Goal: Task Accomplishment & Management: Manage account settings

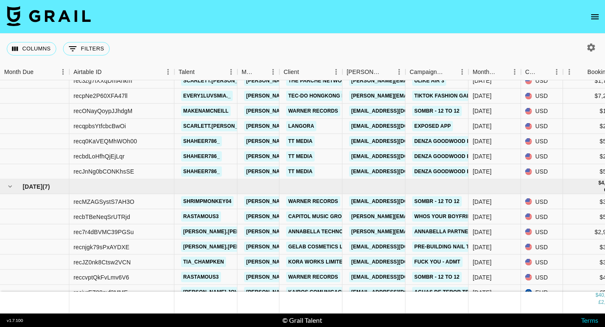
scroll to position [632, 0]
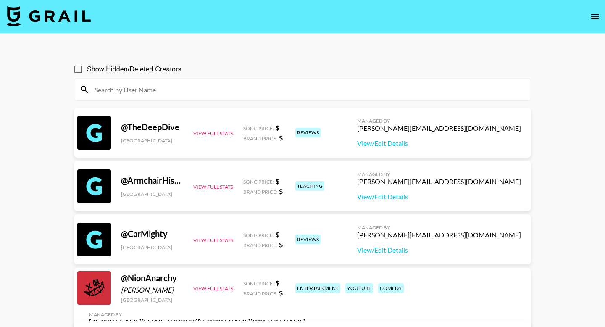
click at [596, 18] on icon "open drawer" at bounding box center [595, 16] width 8 height 5
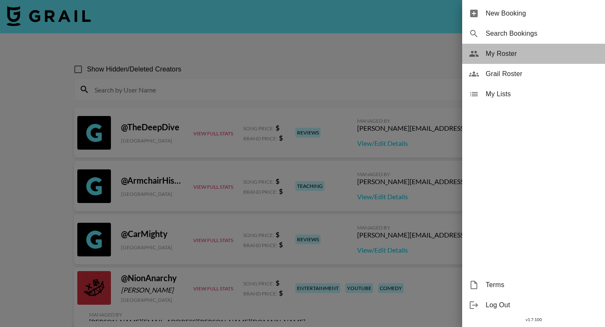
click at [497, 58] on span "My Roster" at bounding box center [542, 54] width 113 height 10
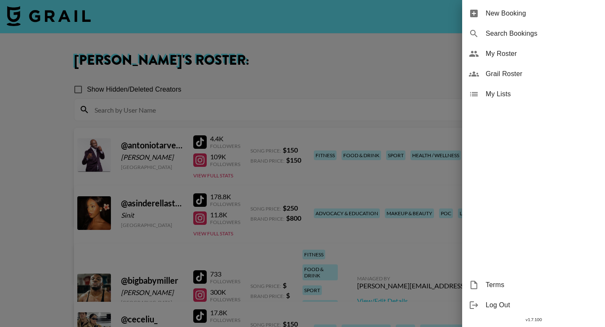
click at [239, 71] on div at bounding box center [302, 163] width 605 height 327
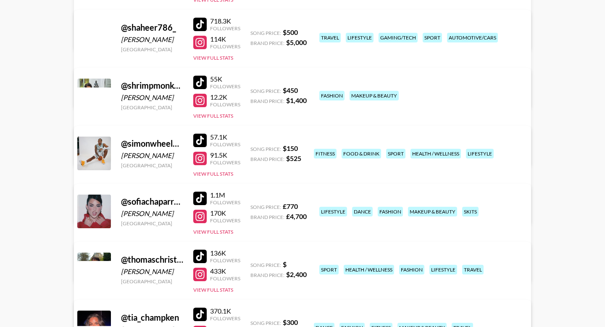
scroll to position [1875, 0]
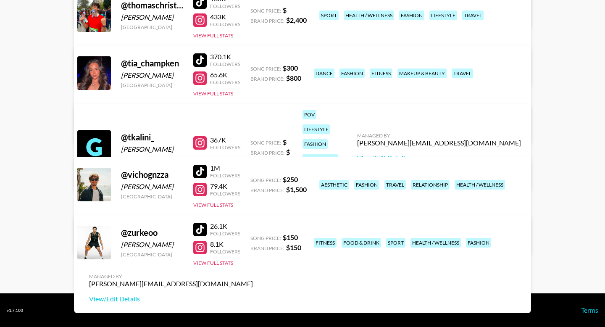
click at [200, 136] on div at bounding box center [199, 142] width 13 height 13
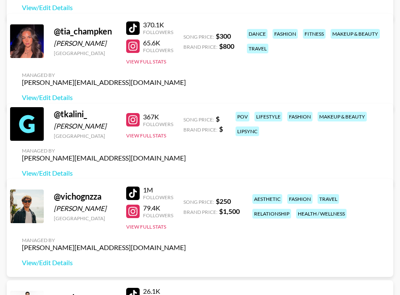
scroll to position [2565, 0]
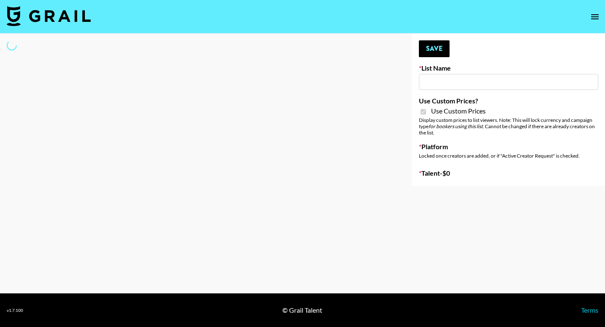
type input "Yoga/Wellness & Mindfulness Creators for [DEMOGRAPHIC_DATA]"
checkbox input "true"
select select "Brand"
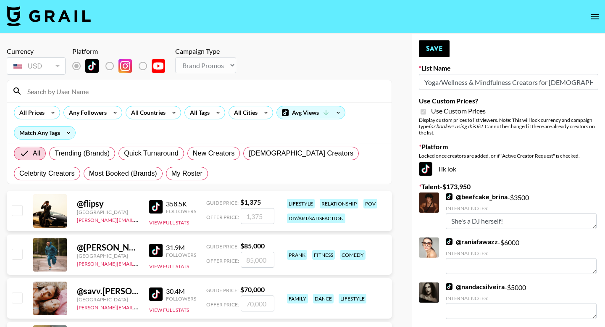
scroll to position [10, 0]
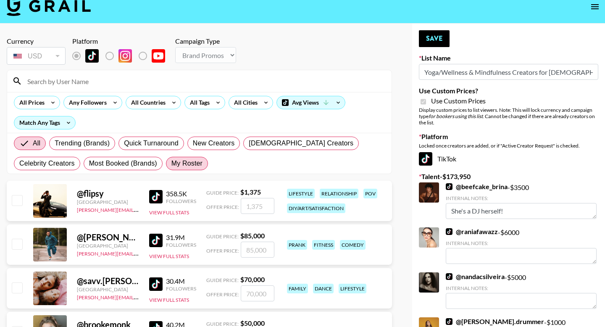
click at [196, 163] on span "My Roster" at bounding box center [186, 163] width 31 height 10
click at [171, 163] on input "My Roster" at bounding box center [171, 163] width 0 height 0
radio input "true"
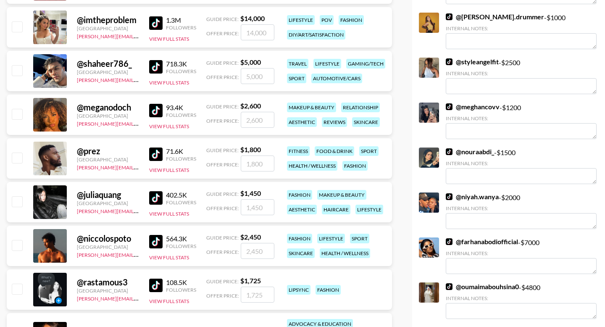
scroll to position [0, 0]
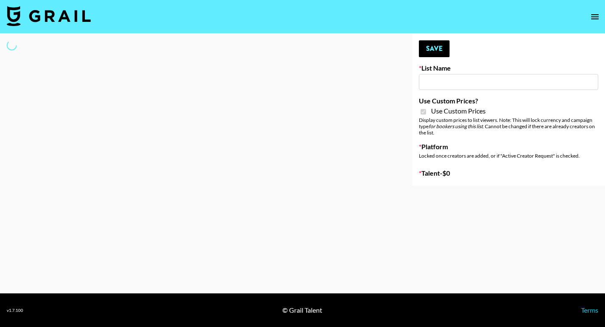
type input "Yoga/Wellness & Mindfulness Creators for [DEMOGRAPHIC_DATA]"
checkbox input "true"
select select "Brand"
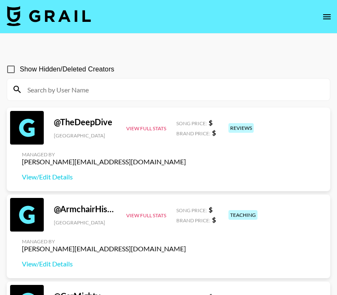
click at [108, 89] on input at bounding box center [173, 89] width 302 height 13
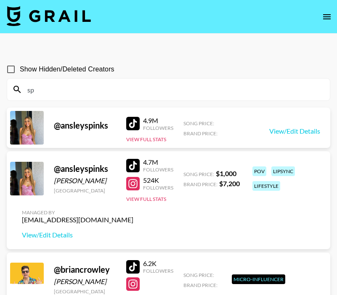
type input "s"
